Goal: Information Seeking & Learning: Learn about a topic

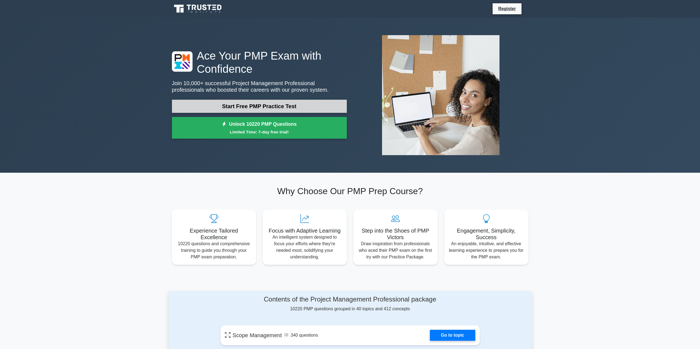
click at [252, 104] on link "Start Free PMP Practice Test" at bounding box center [259, 106] width 175 height 13
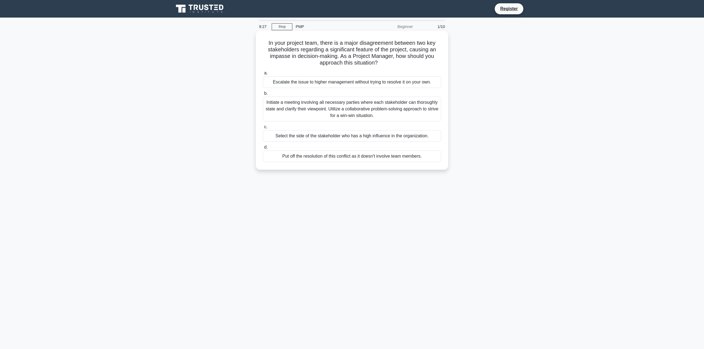
click at [348, 113] on div "Initiate a meeting involving all necessary parties where each stakeholder can t…" at bounding box center [352, 109] width 178 height 25
click at [273, 102] on div "Initiate a meeting involving all necessary parties where each stakeholder can t…" at bounding box center [352, 109] width 178 height 25
click at [263, 95] on input "b. Initiate a meeting involving all necessary parties where each stakeholder ca…" at bounding box center [263, 94] width 0 height 4
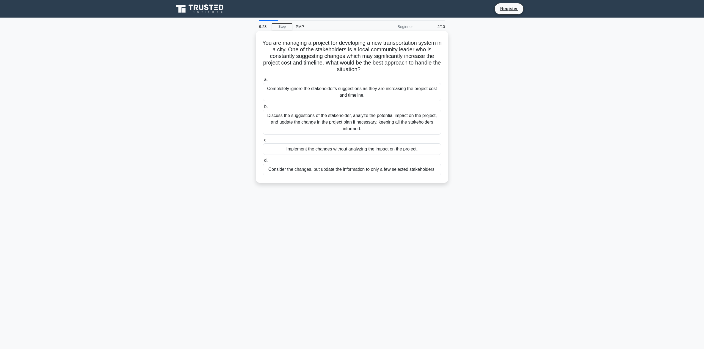
click at [265, 107] on span "b." at bounding box center [266, 106] width 4 height 5
click at [263, 107] on input "b. Discuss the suggestions of the stakeholder, analyze the potential impact on …" at bounding box center [263, 107] width 0 height 4
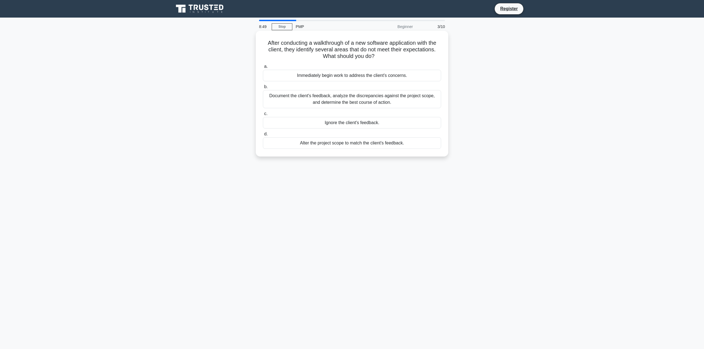
click at [340, 99] on div "Document the client's feedback, analyze the discrepancies against the project s…" at bounding box center [352, 99] width 178 height 18
click at [263, 89] on input "b. Document the client's feedback, analyze the discrepancies against the projec…" at bounding box center [263, 87] width 0 height 4
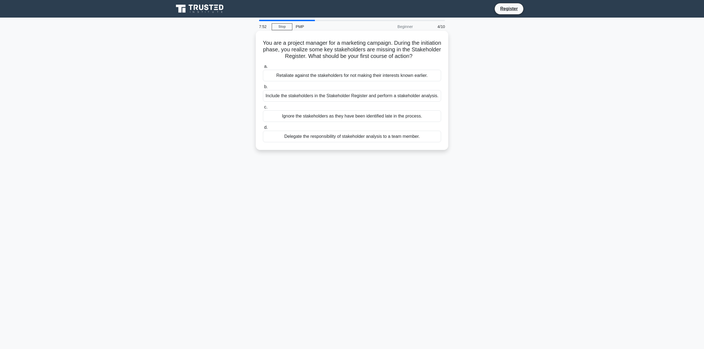
click at [303, 97] on div "Include the stakeholders in the Stakeholder Register and perform a stakeholder …" at bounding box center [352, 96] width 178 height 12
click at [263, 89] on input "b. Include the stakeholders in the Stakeholder Register and perform a stakehold…" at bounding box center [263, 87] width 0 height 4
